Goal: Task Accomplishment & Management: Manage account settings

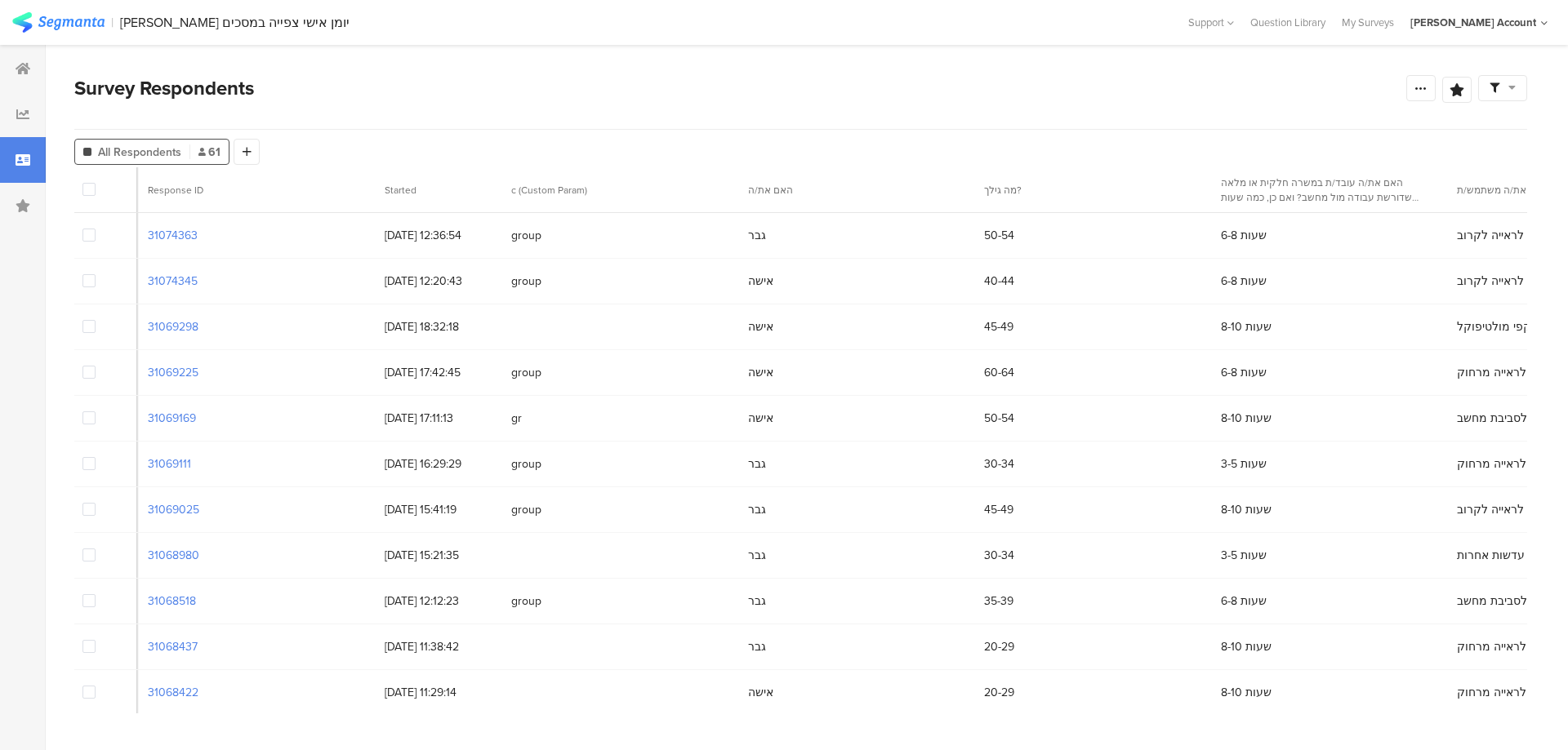
scroll to position [0, 8200]
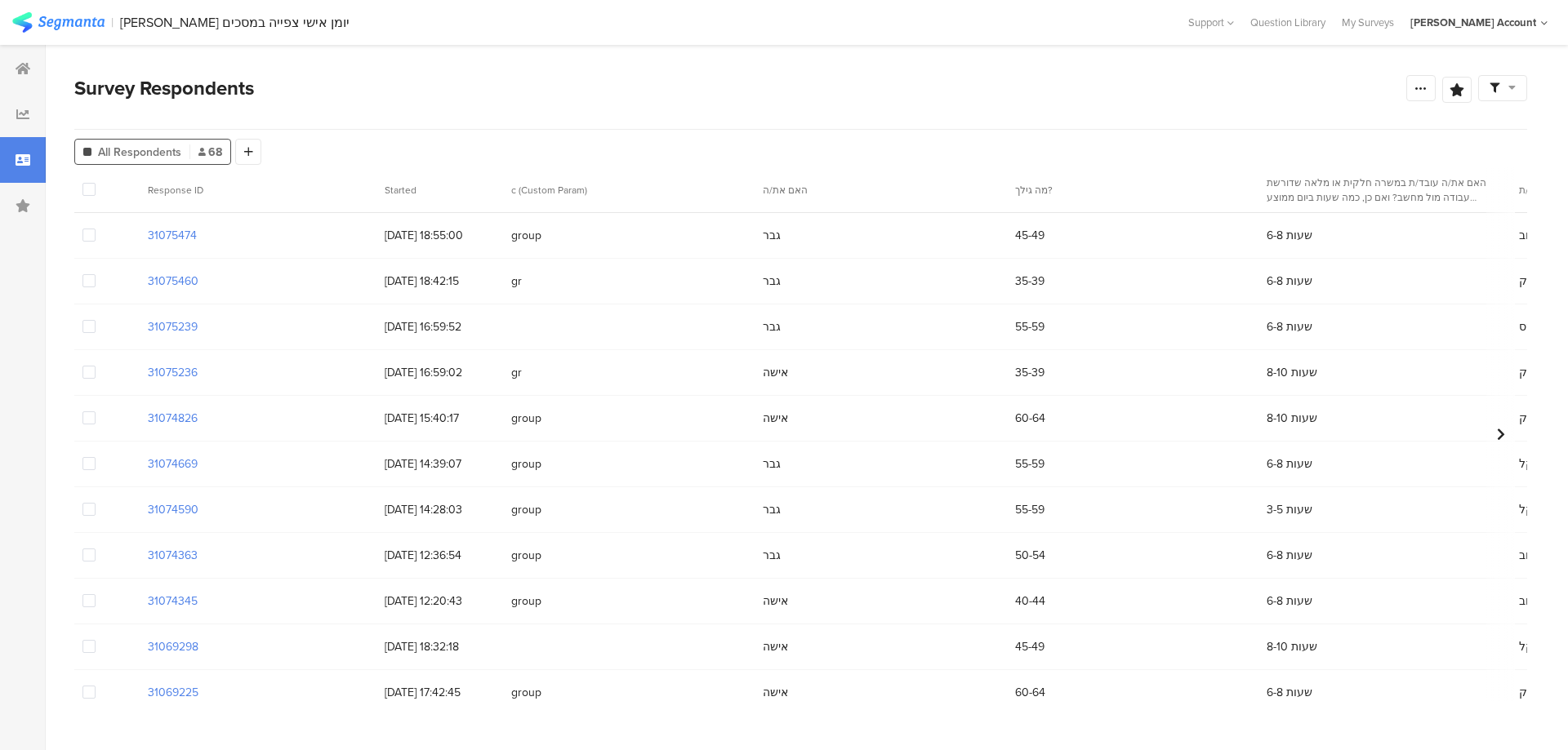
click at [86, 509] on span at bounding box center [89, 509] width 13 height 13
click at [95, 503] on input "checkbox" at bounding box center [95, 503] width 0 height 0
click at [271, 190] on span "Delete" at bounding box center [279, 190] width 33 height 13
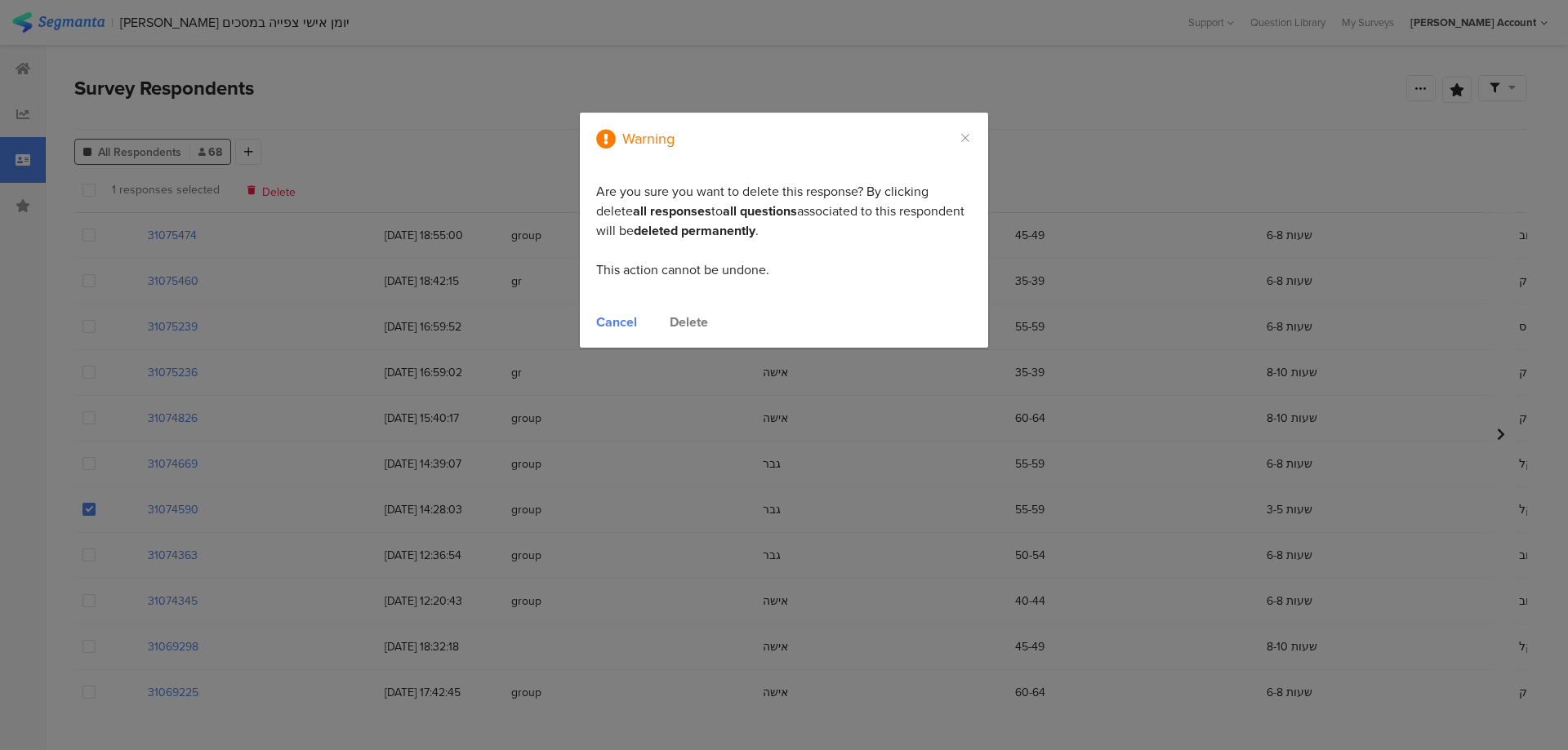
click at [687, 325] on div "Delete" at bounding box center [688, 322] width 39 height 19
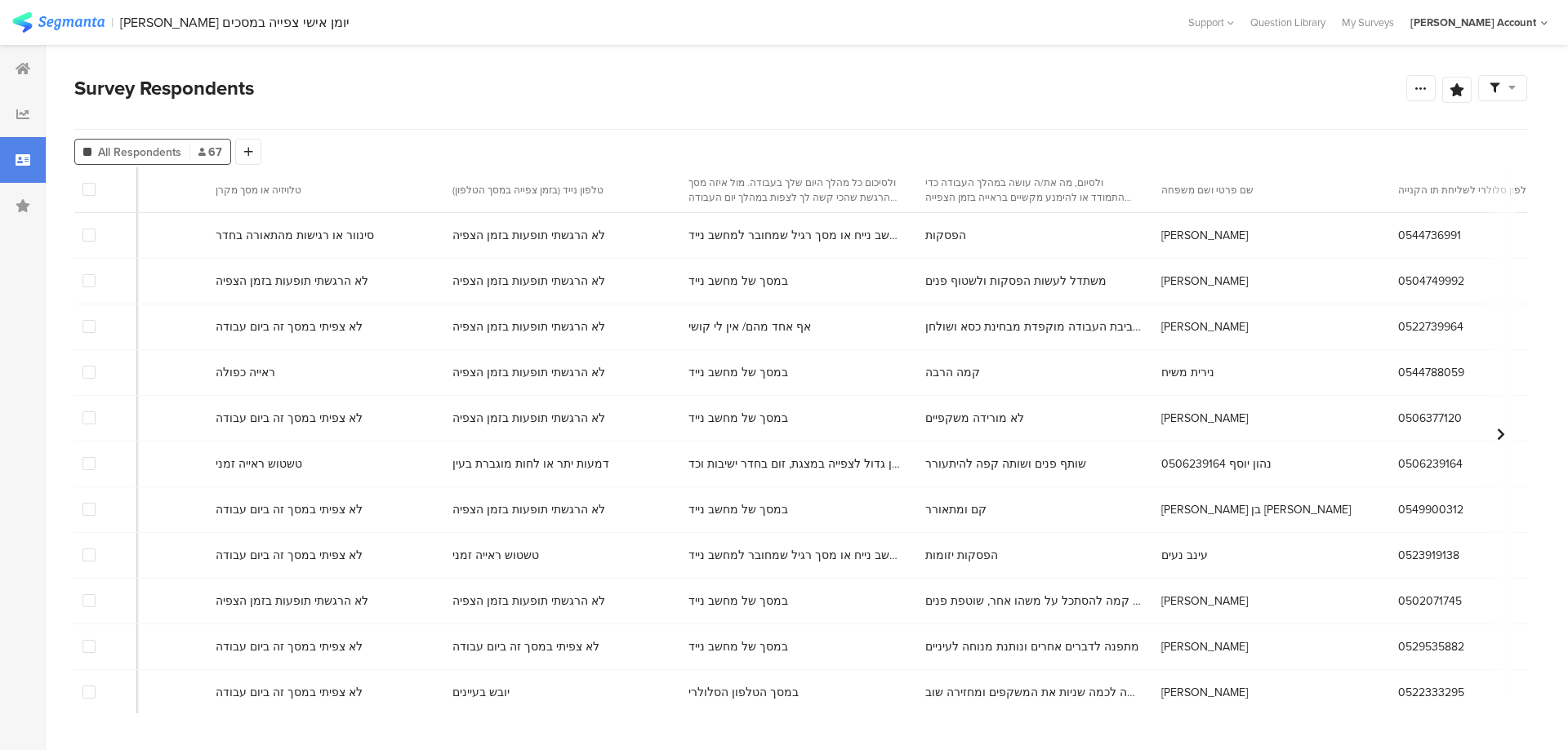
scroll to position [0, 8139]
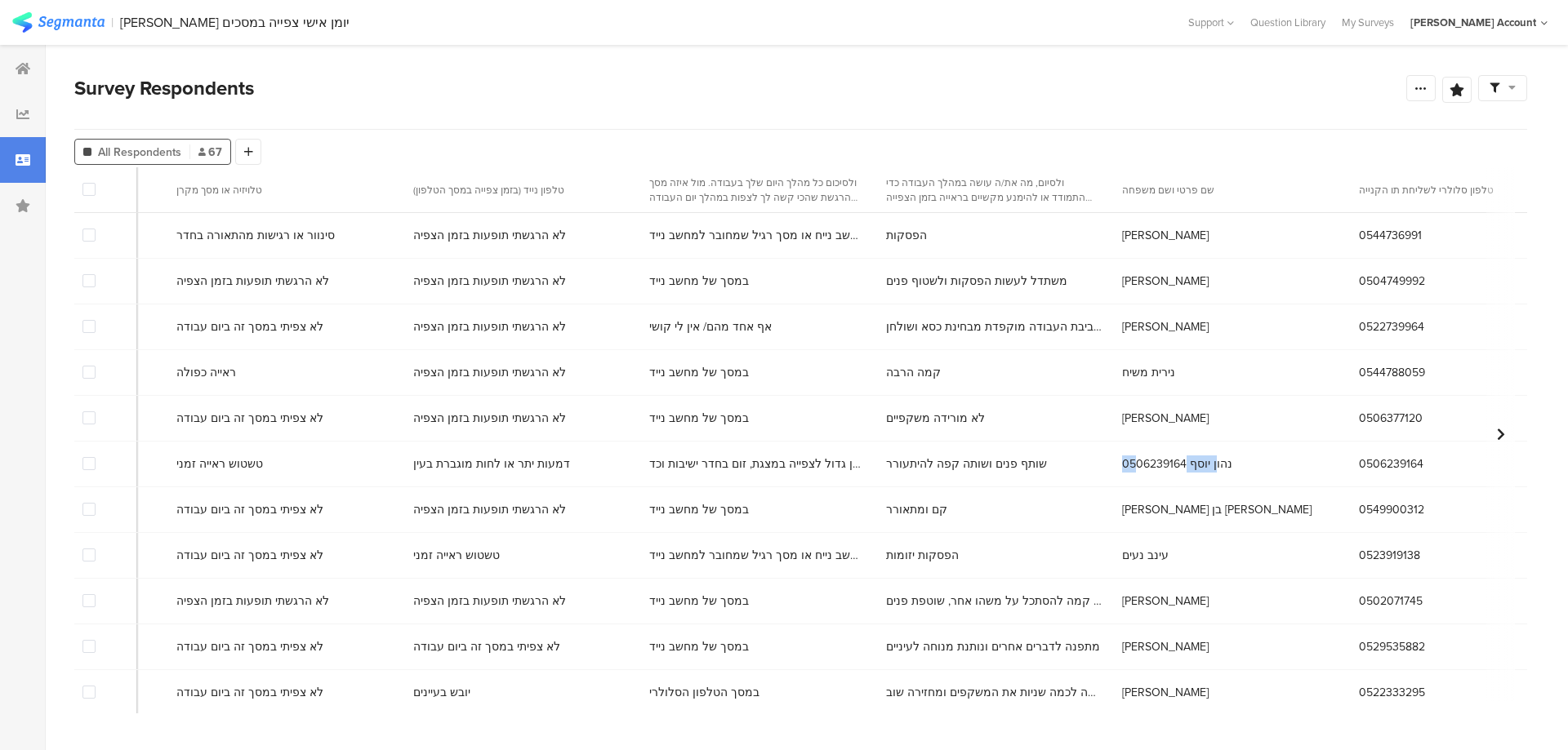
drag, startPoint x: 962, startPoint y: 463, endPoint x: 1010, endPoint y: 466, distance: 48.1
click at [1114, 466] on div "נהון יוסף 0506239164" at bounding box center [1233, 463] width 237 height 33
copy span "נהון יוסף"
drag, startPoint x: 892, startPoint y: 417, endPoint x: 939, endPoint y: 419, distance: 47.0
click at [1114, 419] on div "[PERSON_NAME]" at bounding box center [1233, 418] width 237 height 33
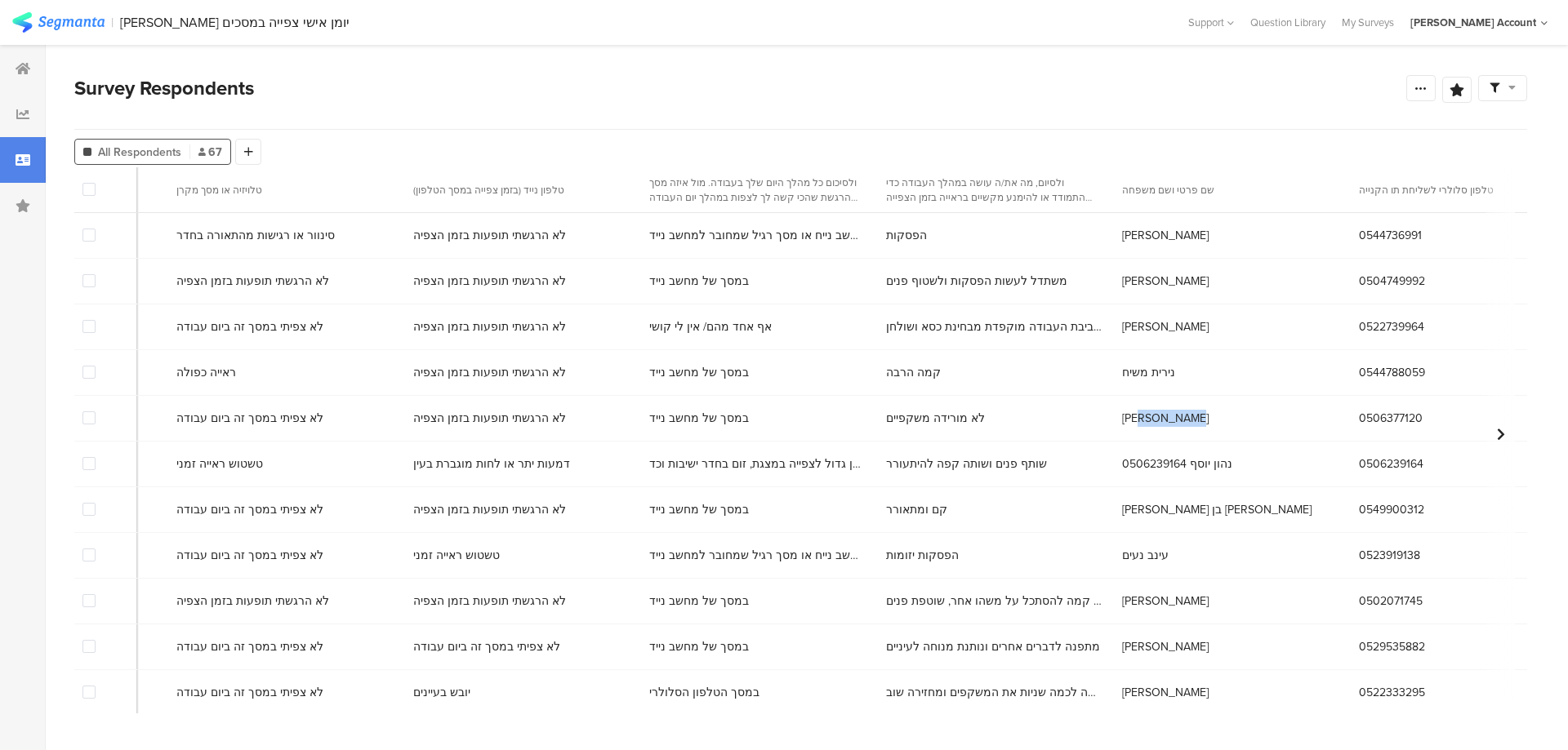
copy span "[PERSON_NAME]"
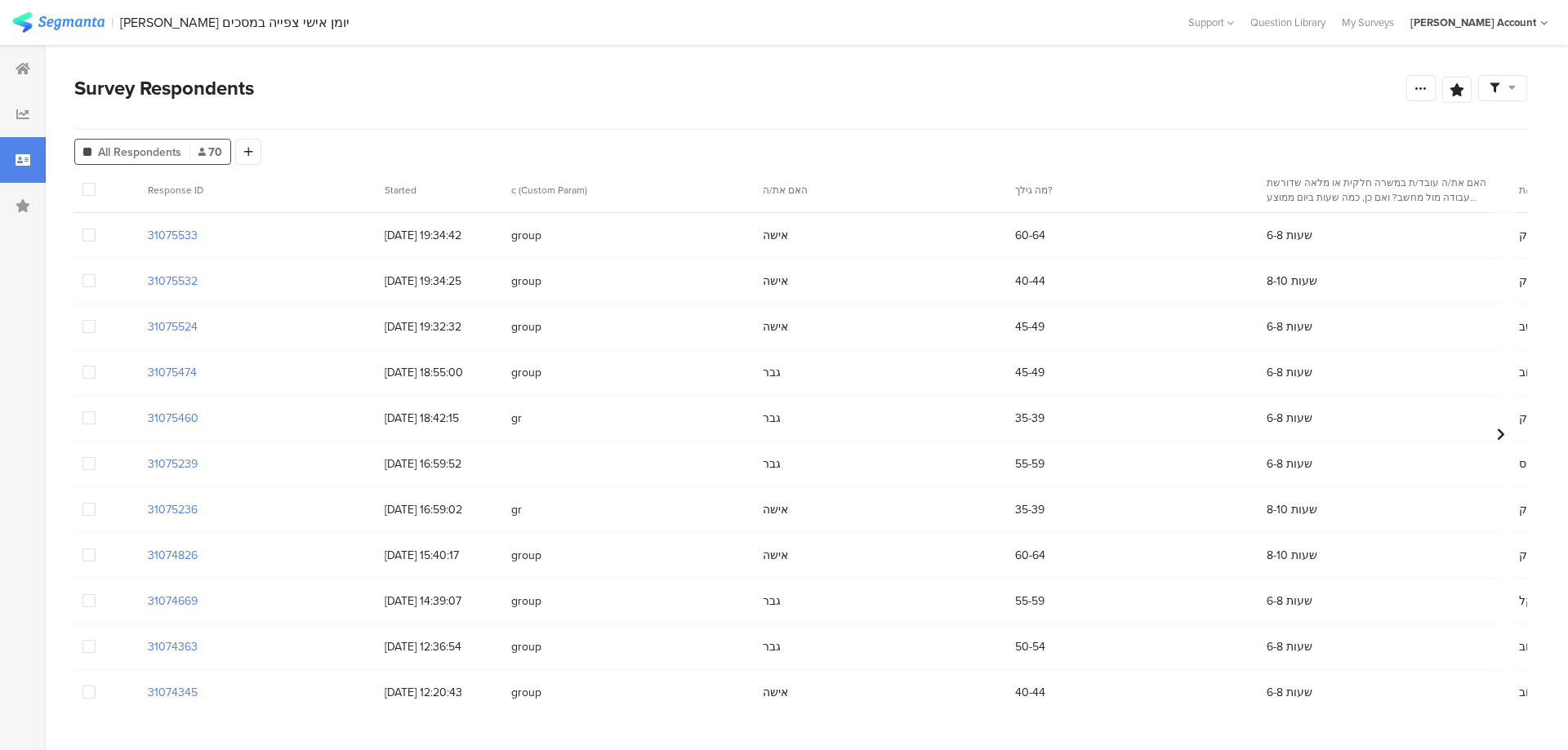
click at [87, 464] on span at bounding box center [89, 463] width 13 height 13
click at [95, 457] on input "checkbox" at bounding box center [95, 457] width 0 height 0
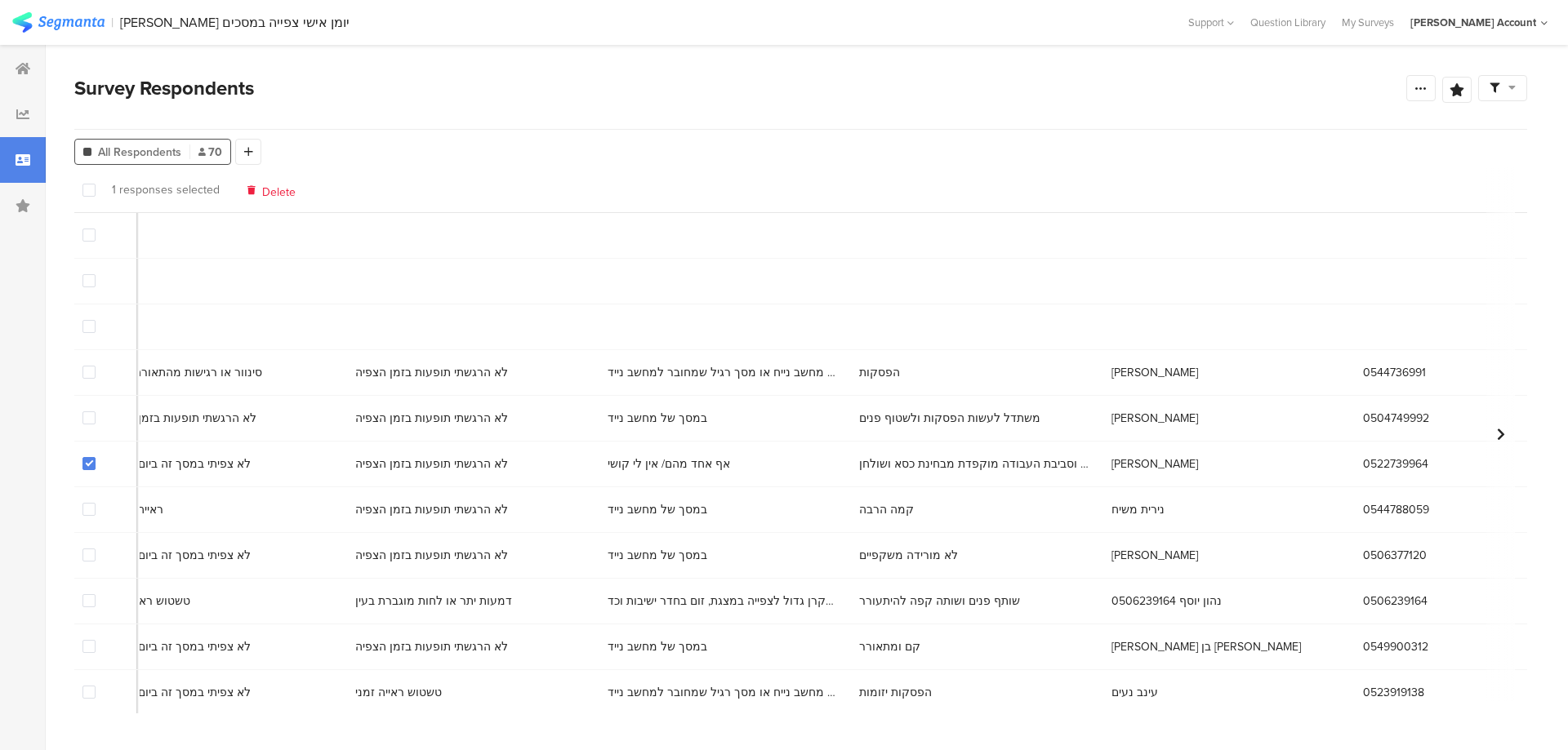
scroll to position [0, 8749]
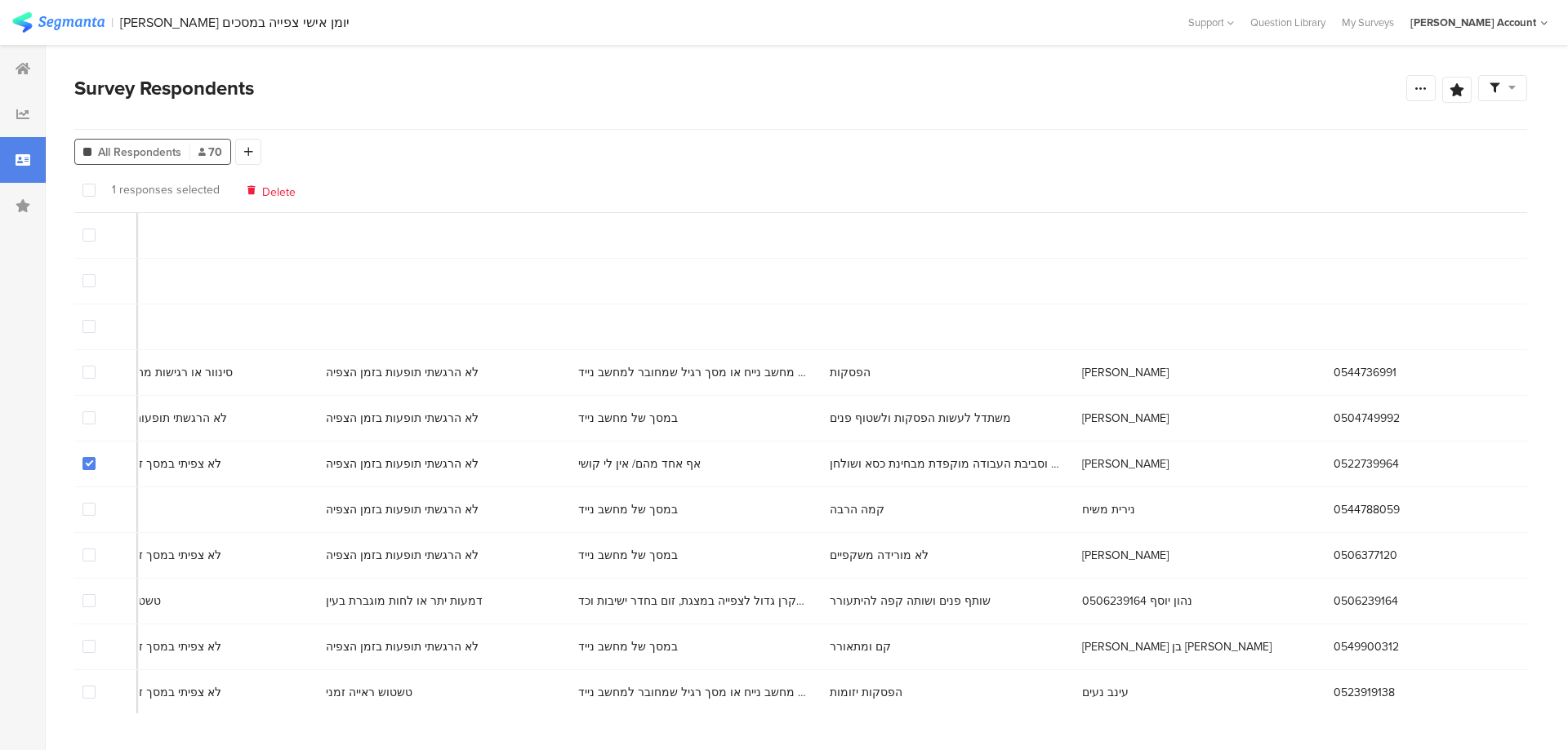
click at [1333, 466] on span "0522739964" at bounding box center [1366, 463] width 66 height 17
copy span "0522739964"
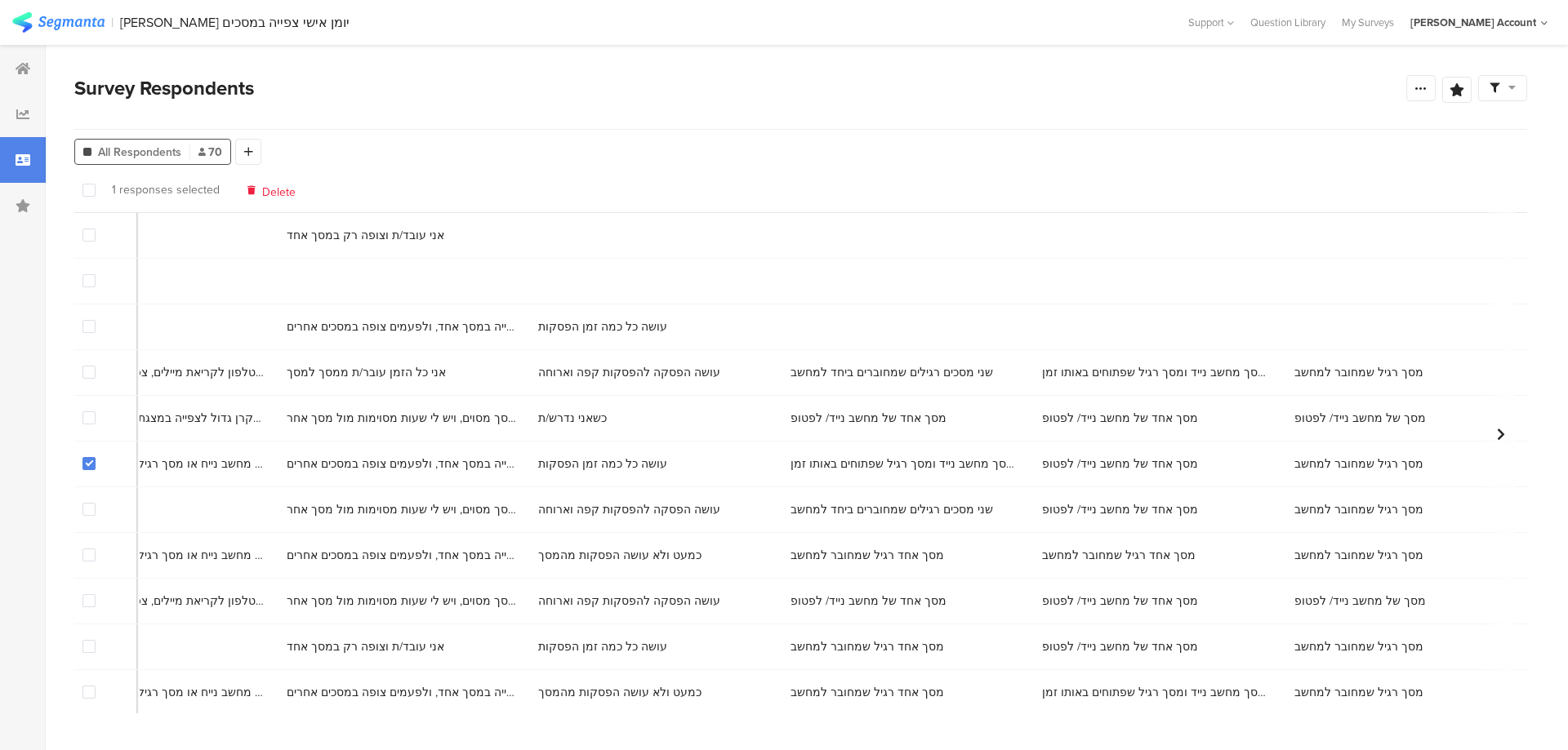
scroll to position [0, 0]
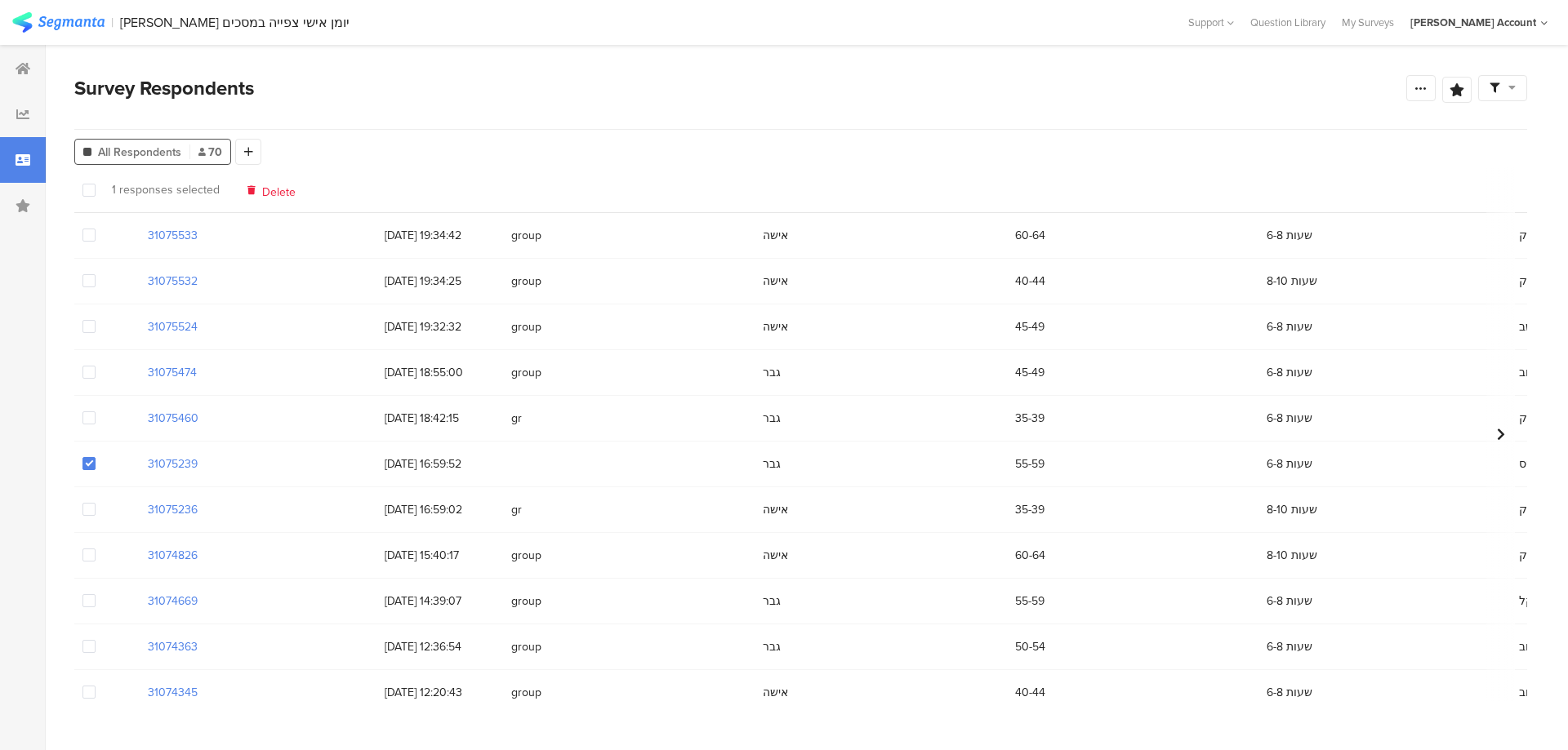
click at [85, 322] on span at bounding box center [89, 326] width 13 height 13
click at [95, 320] on input "checkbox" at bounding box center [95, 320] width 0 height 0
click at [86, 289] on span at bounding box center [89, 281] width 13 height 15
click at [95, 274] on input "checkbox" at bounding box center [95, 274] width 0 height 0
click at [86, 233] on span at bounding box center [89, 234] width 13 height 13
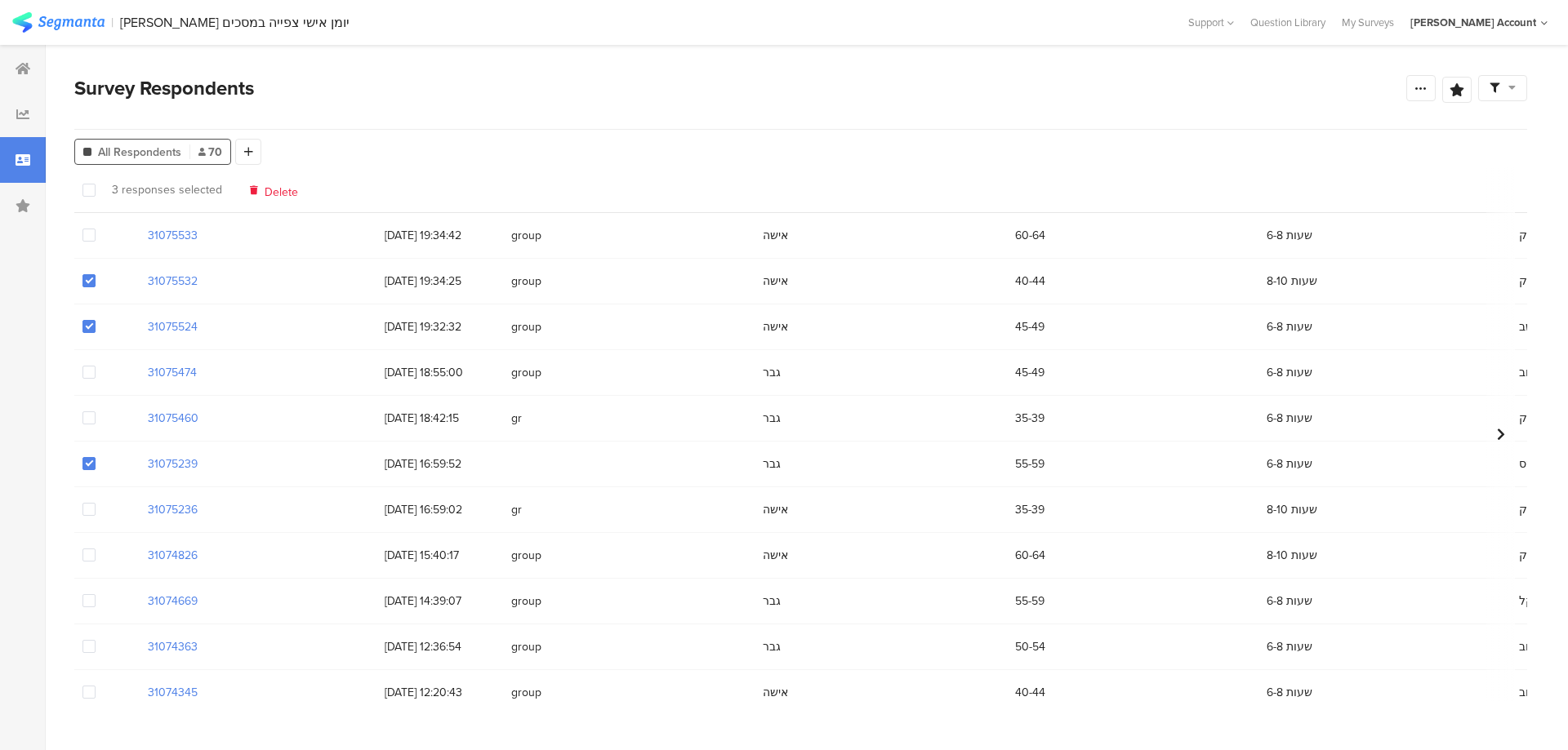
click at [95, 228] on input "checkbox" at bounding box center [95, 228] width 0 height 0
click at [87, 461] on span at bounding box center [89, 463] width 13 height 13
click at [95, 457] on input "checkbox" at bounding box center [95, 457] width 0 height 0
click at [274, 191] on span "Delete" at bounding box center [280, 190] width 33 height 13
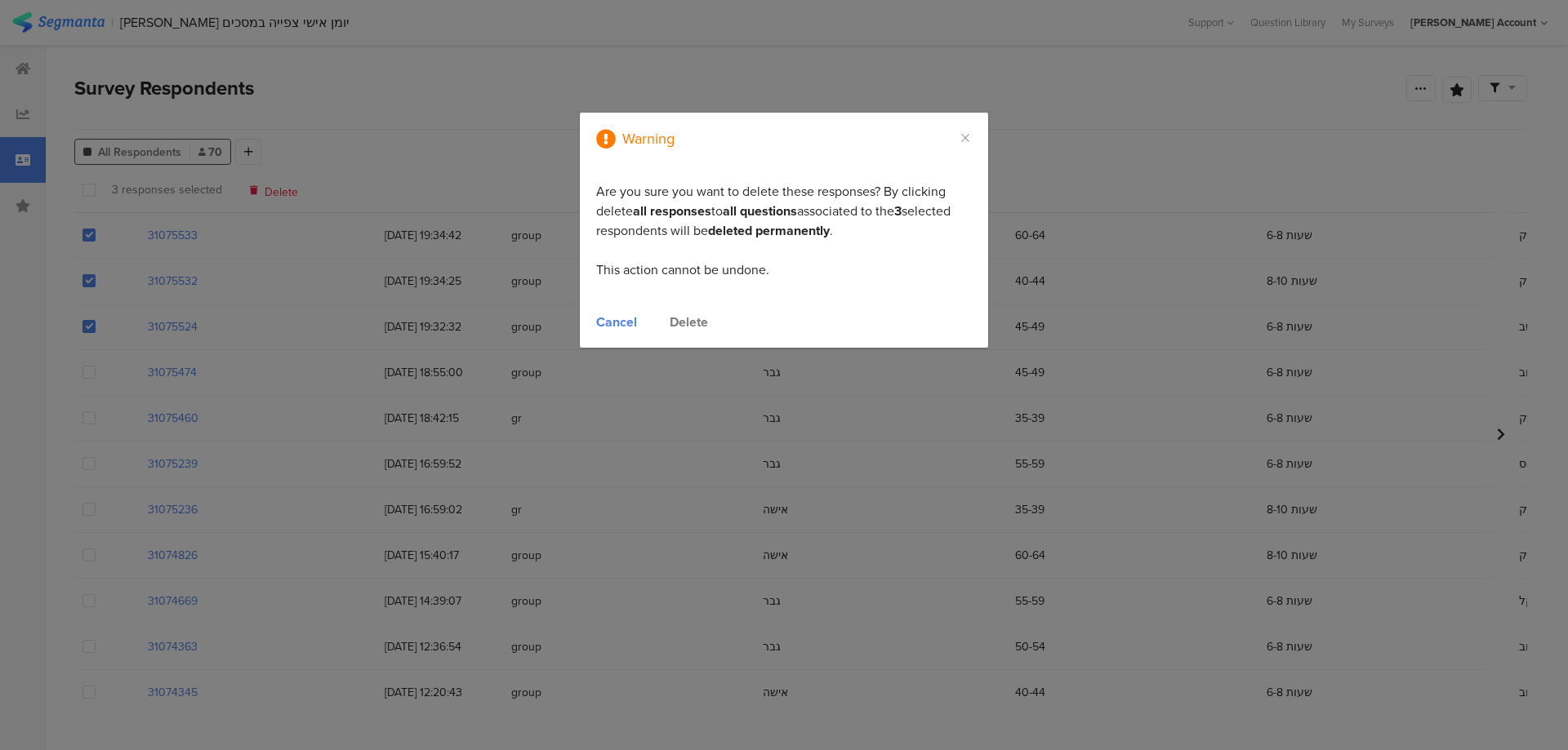
click at [675, 316] on div "Delete" at bounding box center [688, 322] width 39 height 19
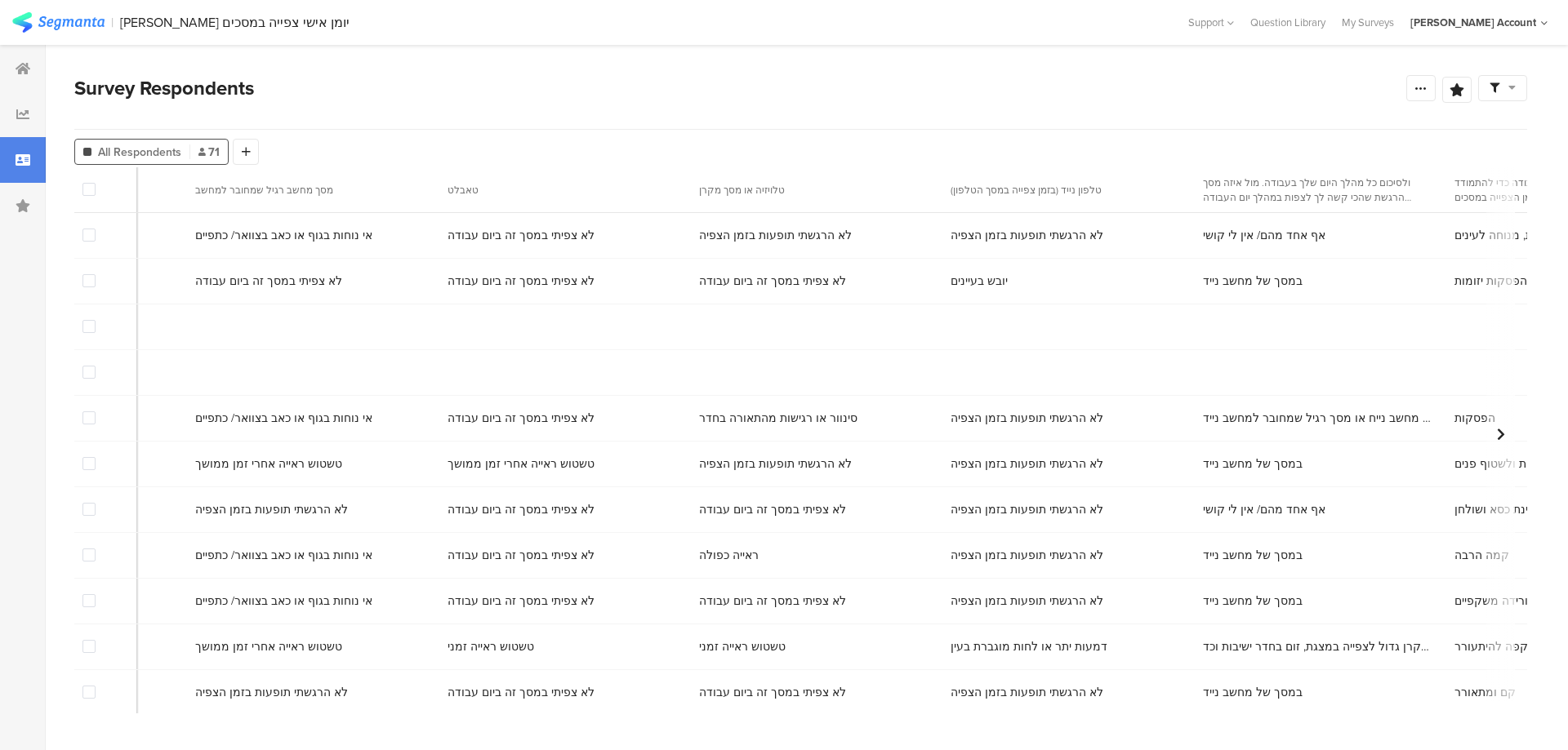
scroll to position [0, 8749]
